Goal: Information Seeking & Learning: Learn about a topic

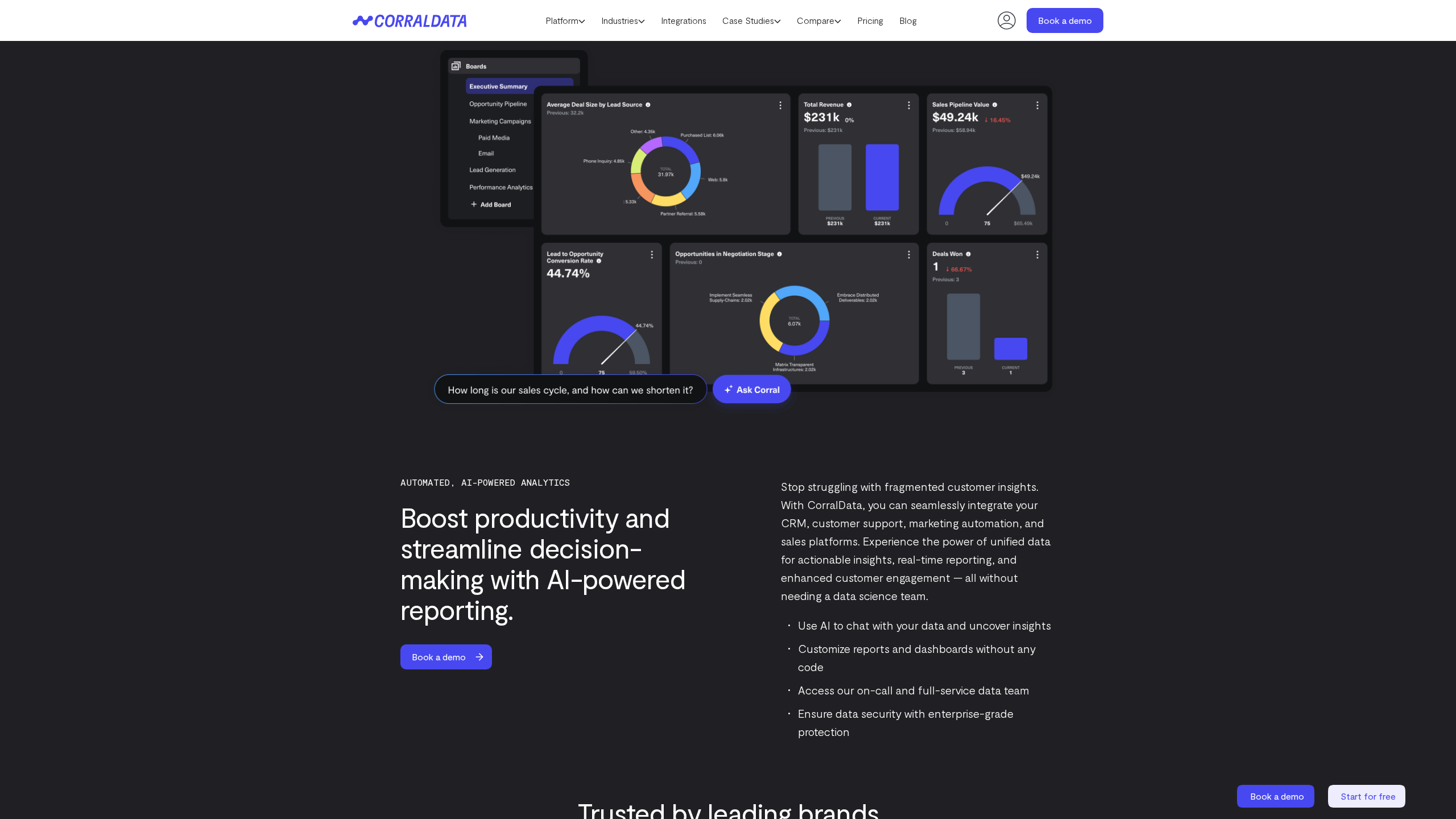
scroll to position [3033, 0]
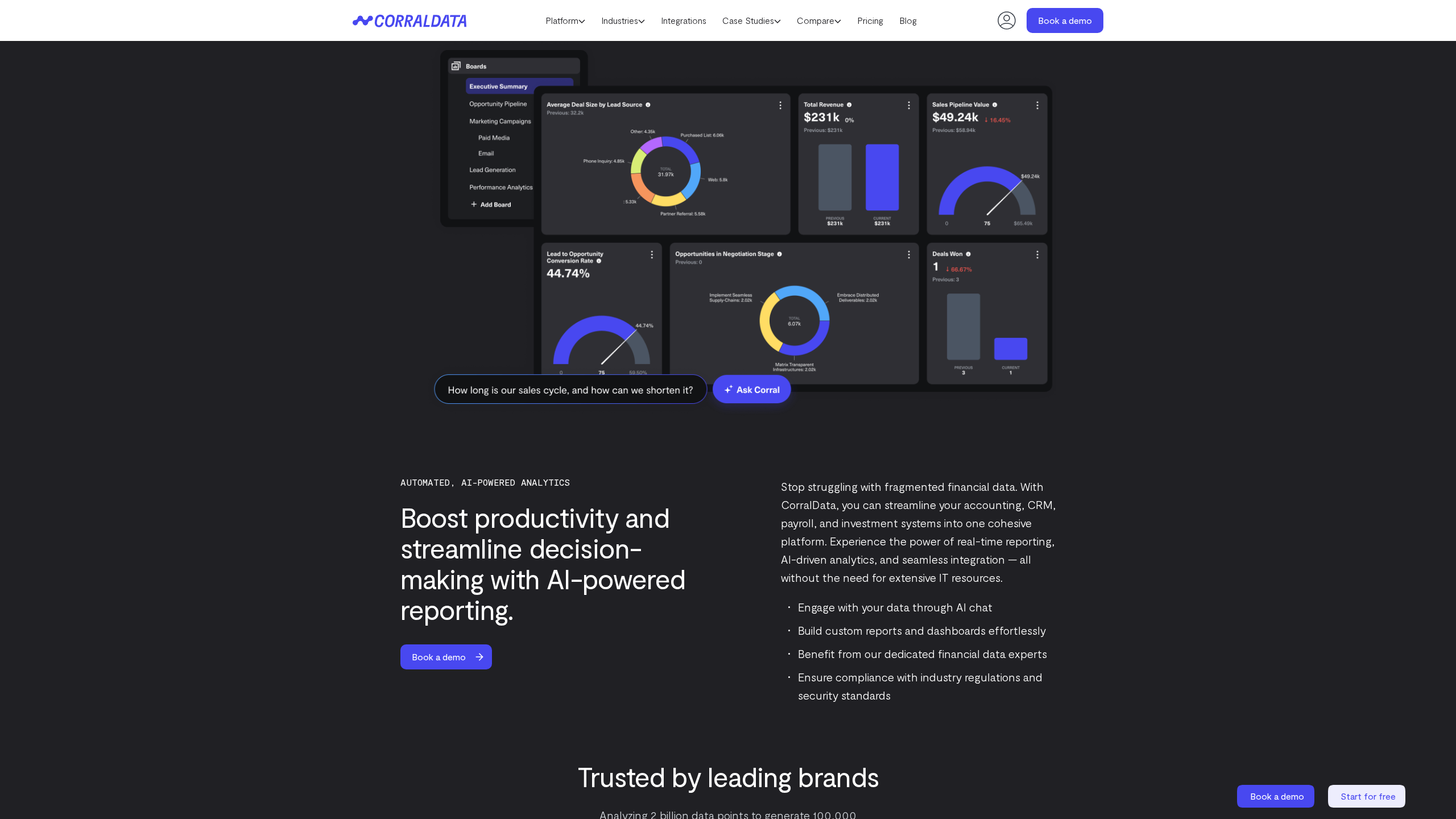
scroll to position [3033, 0]
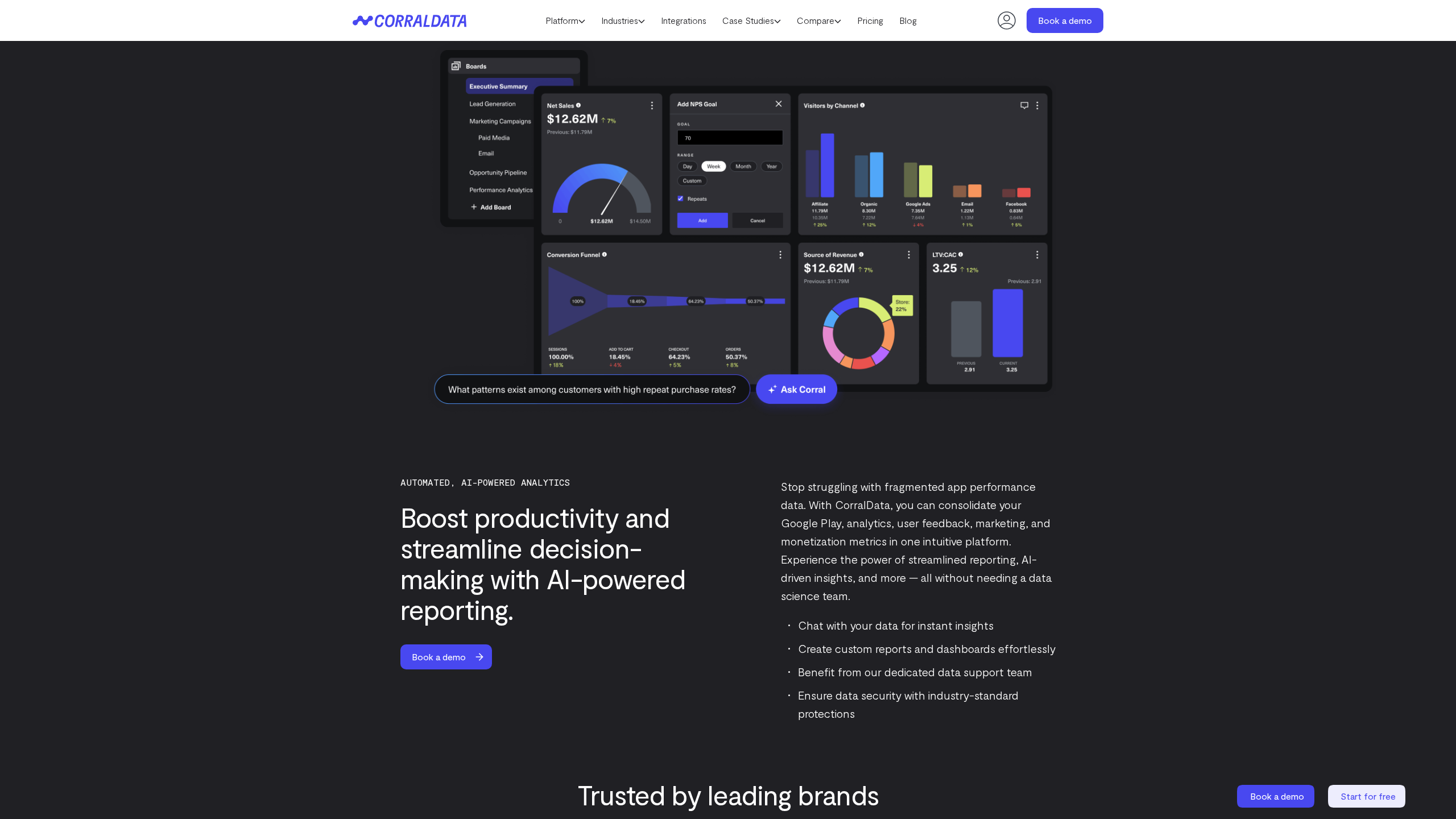
scroll to position [3033, 0]
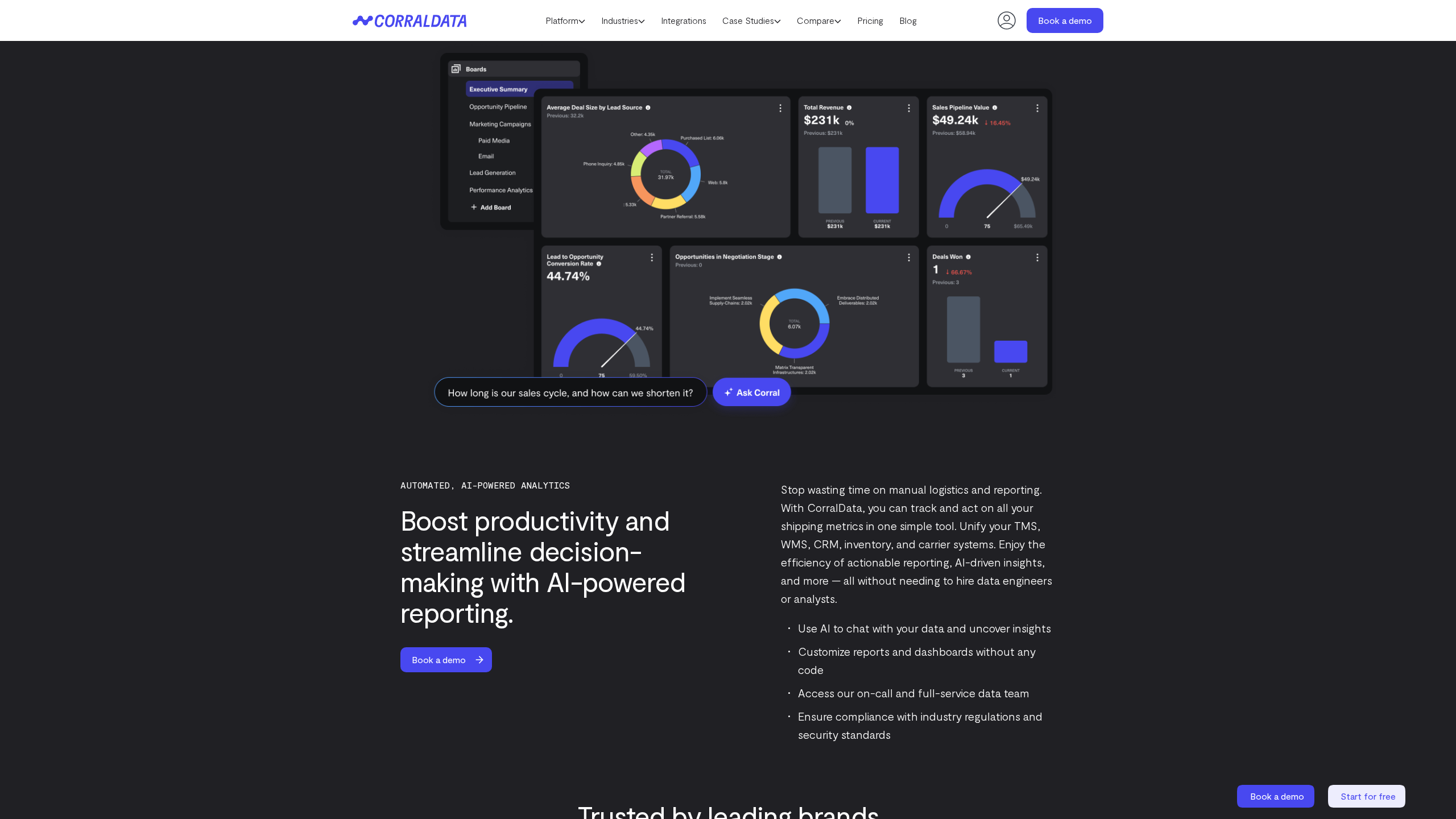
scroll to position [3030, 0]
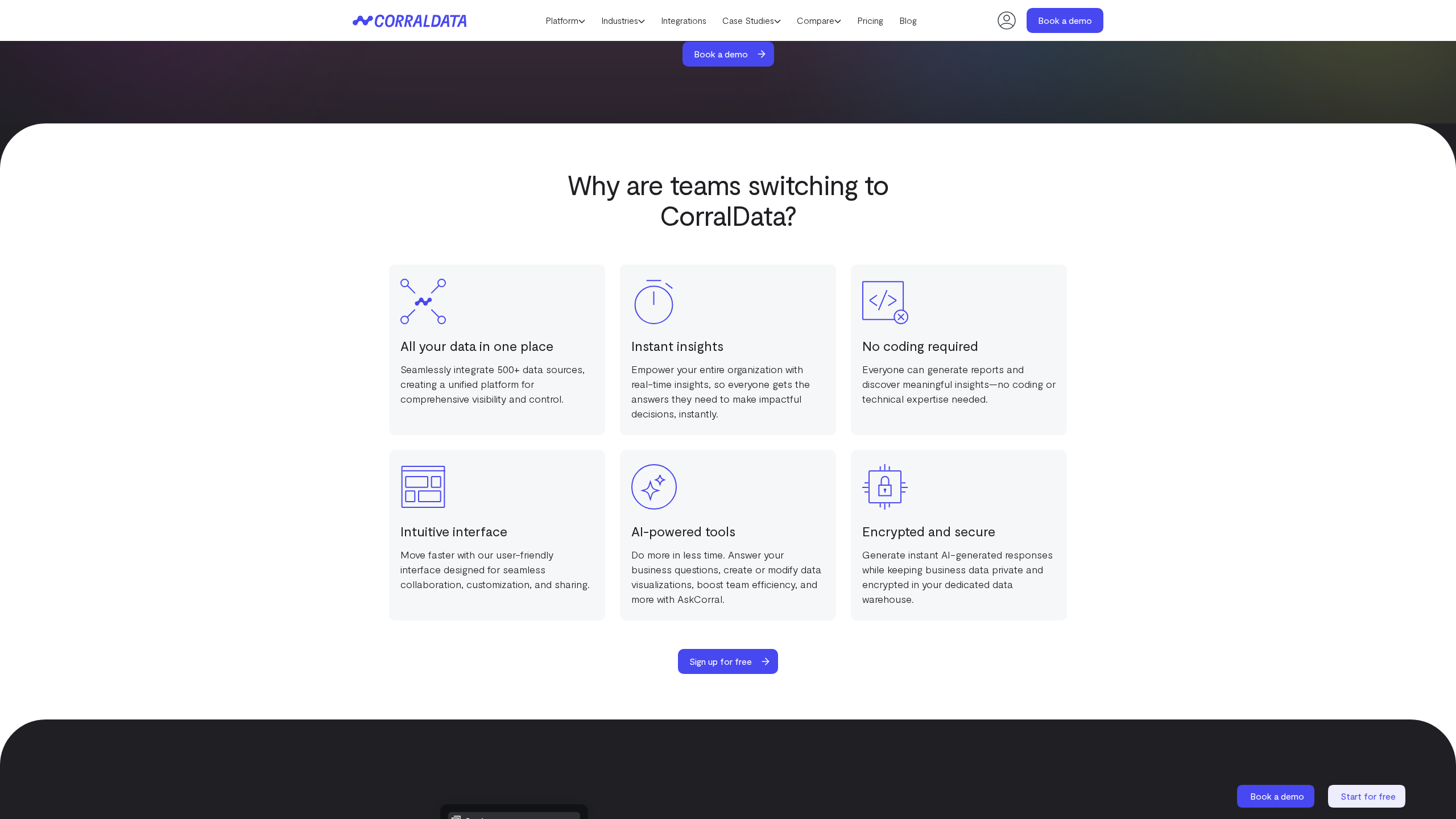
scroll to position [2278, 0]
